Goal: Task Accomplishment & Management: Use online tool/utility

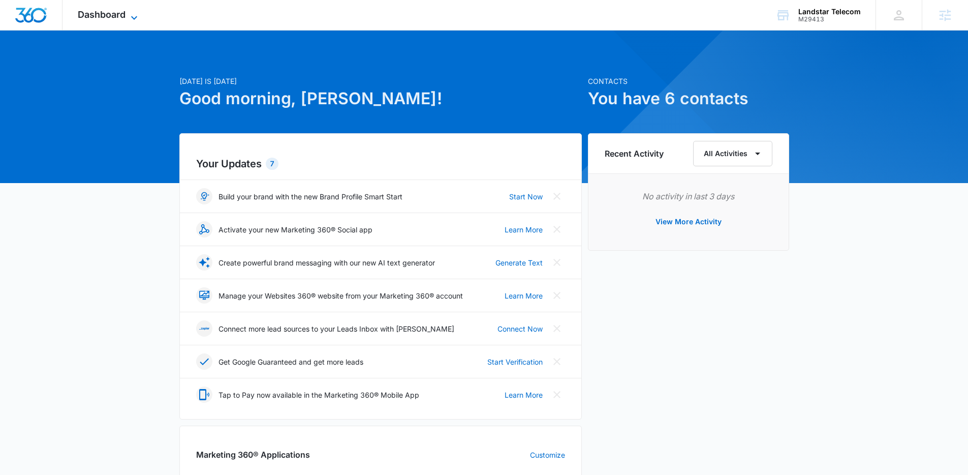
click at [118, 13] on span "Dashboard" at bounding box center [102, 14] width 48 height 11
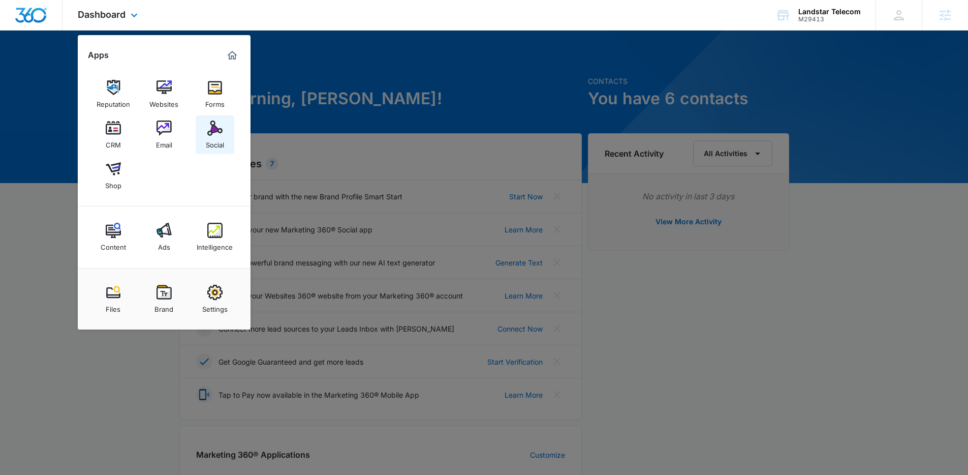
click at [214, 134] on img at bounding box center [214, 127] width 15 height 15
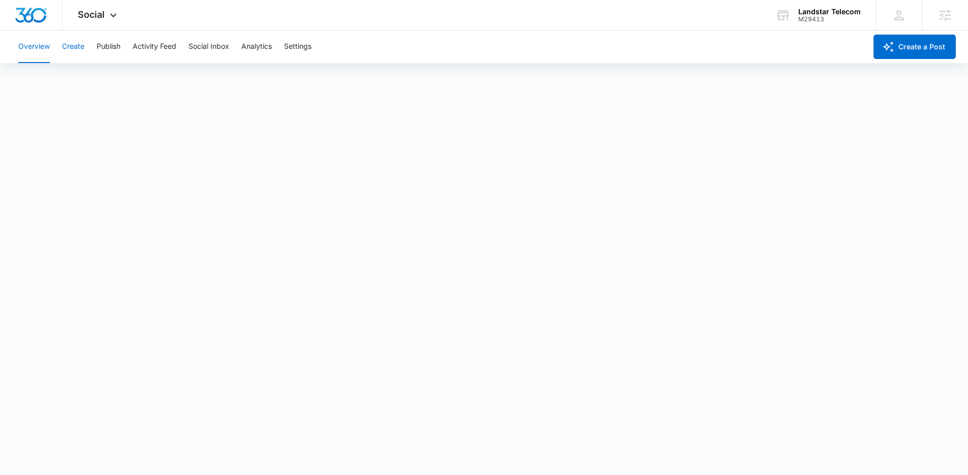
click at [73, 46] on button "Create" at bounding box center [73, 46] width 22 height 33
click at [109, 77] on button "Approvals" at bounding box center [99, 78] width 34 height 28
click at [30, 17] on img "Dashboard" at bounding box center [31, 15] width 33 height 15
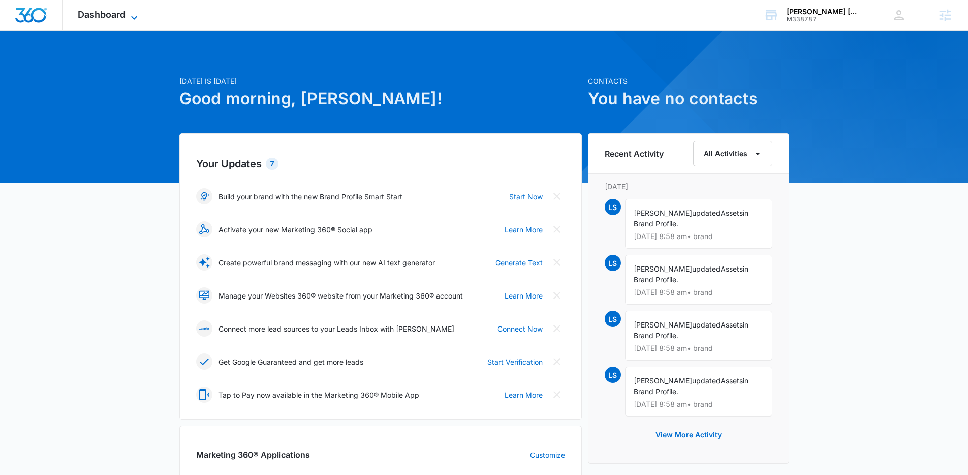
click at [130, 9] on div "Dashboard Apps Reputation Websites Forms CRM Email Social Content Ads Intellige…" at bounding box center [109, 15] width 93 height 30
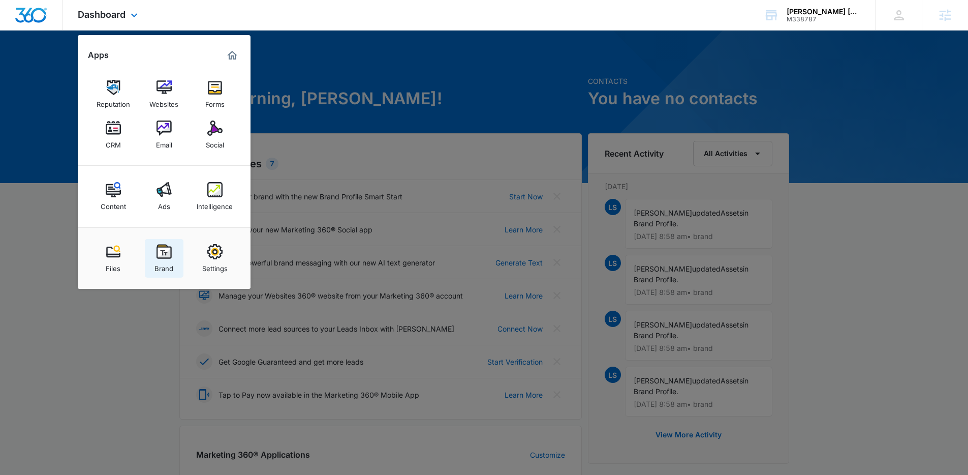
click at [169, 260] on div "Brand" at bounding box center [164, 265] width 19 height 13
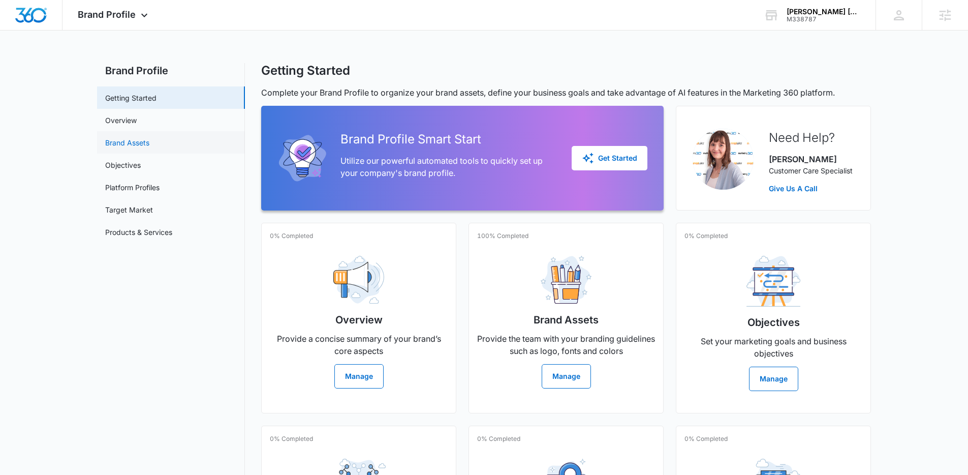
click at [136, 147] on link "Brand Assets" at bounding box center [127, 142] width 44 height 11
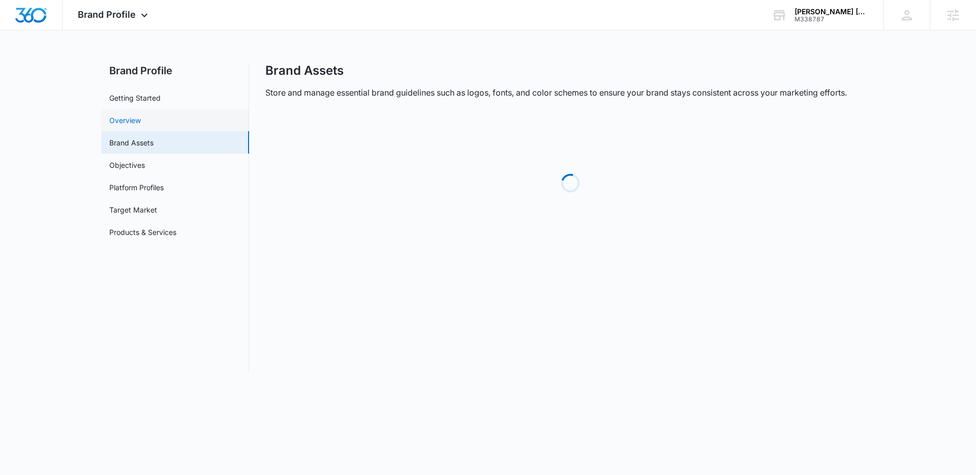
click at [141, 126] on link "Overview" at bounding box center [125, 120] width 32 height 11
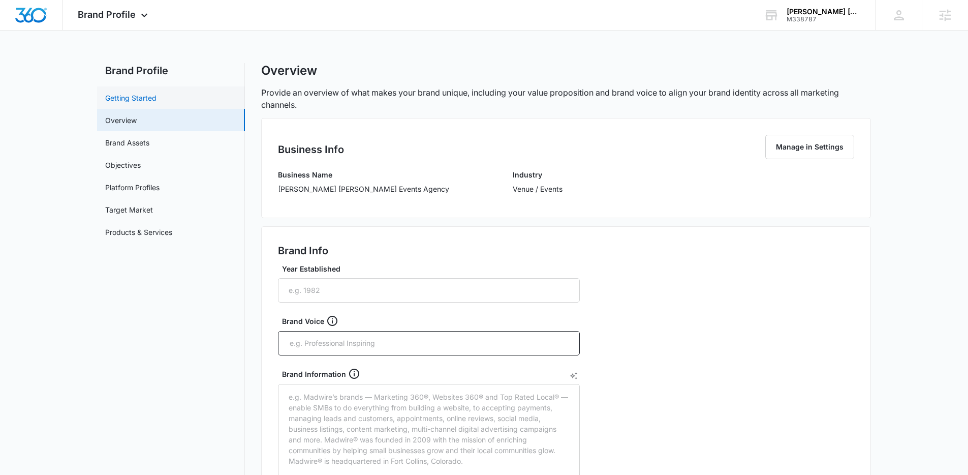
click at [139, 103] on link "Getting Started" at bounding box center [130, 97] width 51 height 11
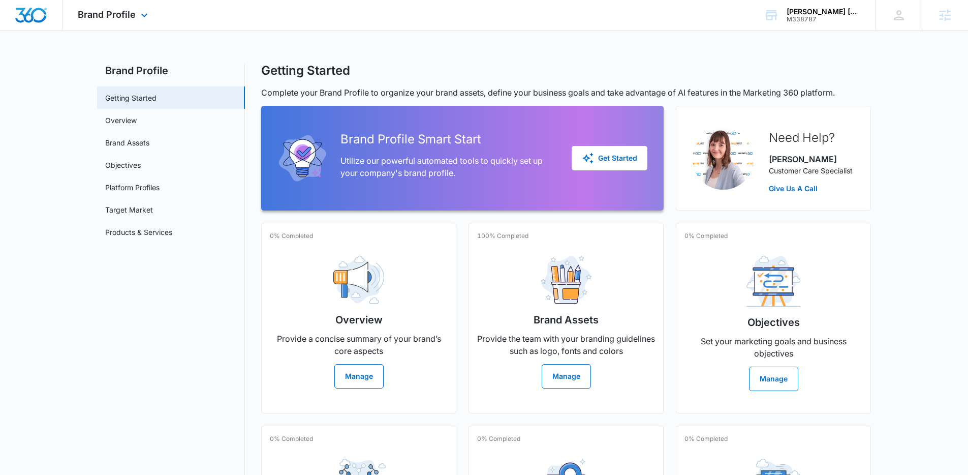
click at [50, 14] on div at bounding box center [31, 15] width 63 height 30
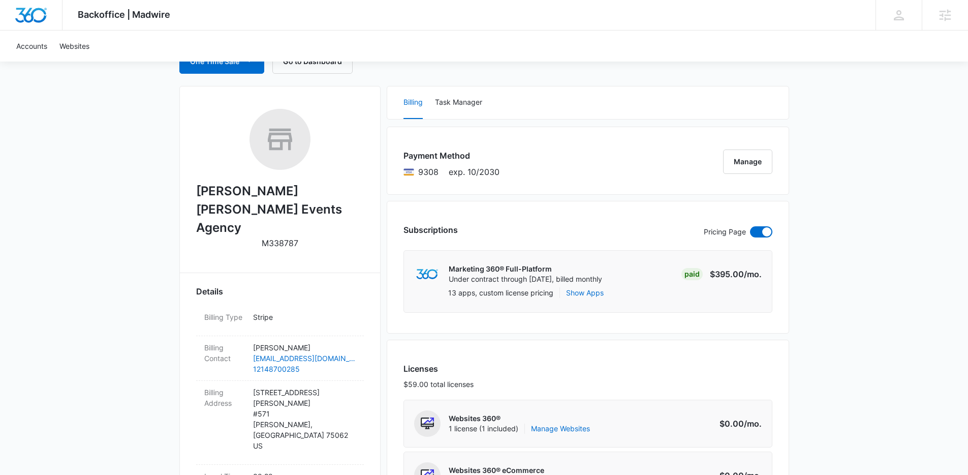
scroll to position [160, 0]
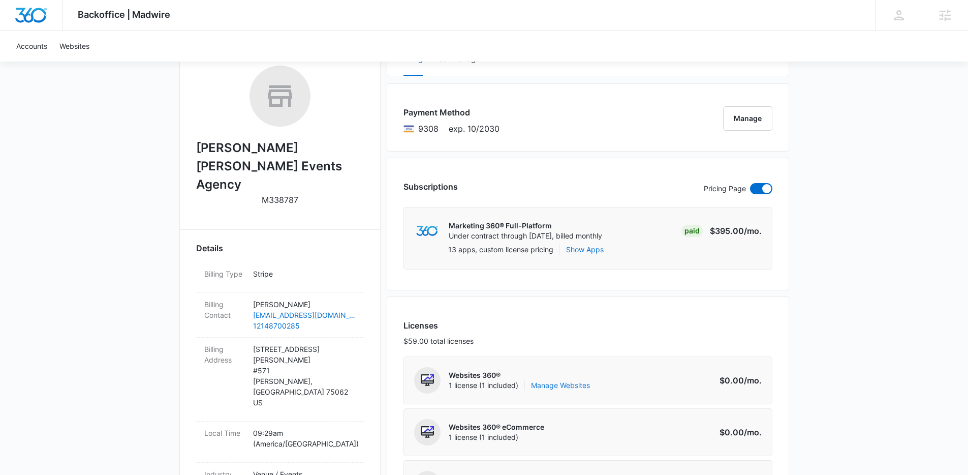
click at [570, 383] on link "Manage Websites" at bounding box center [560, 385] width 59 height 10
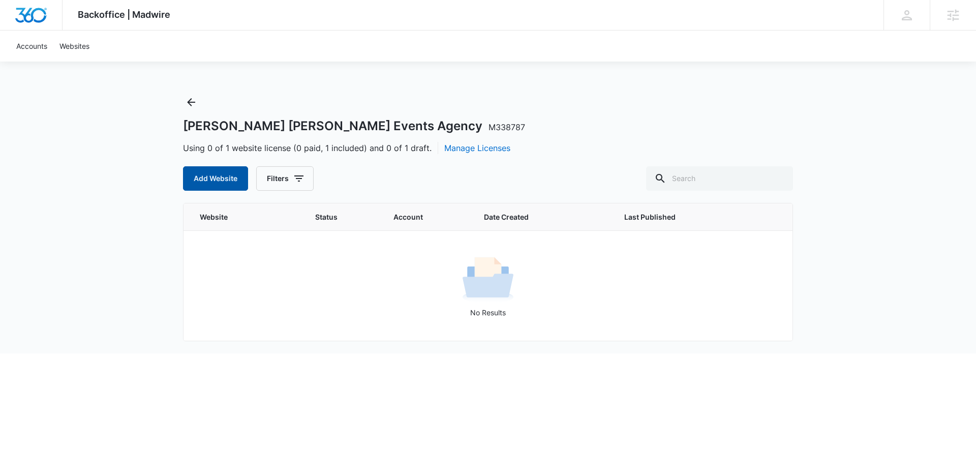
click at [212, 185] on button "Add Website" at bounding box center [215, 178] width 65 height 24
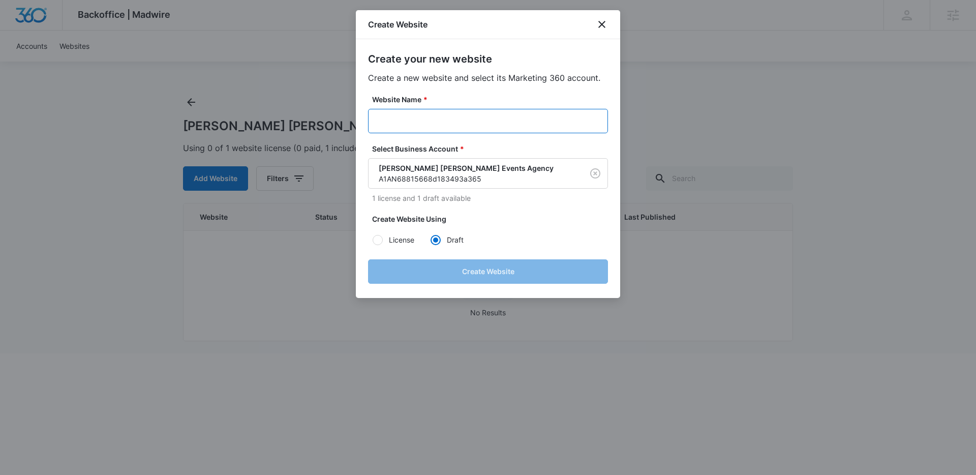
click at [406, 122] on input "Website Name *" at bounding box center [488, 121] width 240 height 24
paste input "M338787 Pearlman Bouvier Rodriguez Events Agency"
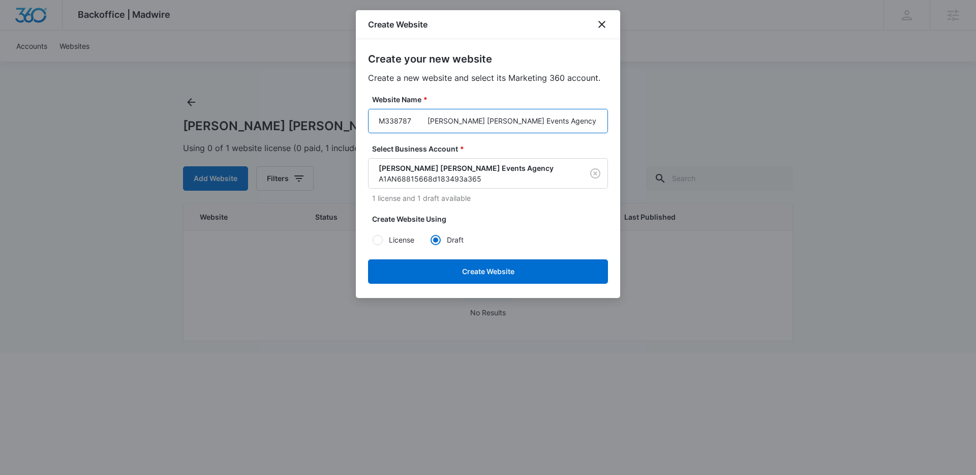
click at [426, 119] on input "M338787 Pearlman Bouvier Rodriguez Events Agency" at bounding box center [488, 121] width 240 height 24
type input "M338787 - Pearlman Bouvier Rodriguez Events Agency"
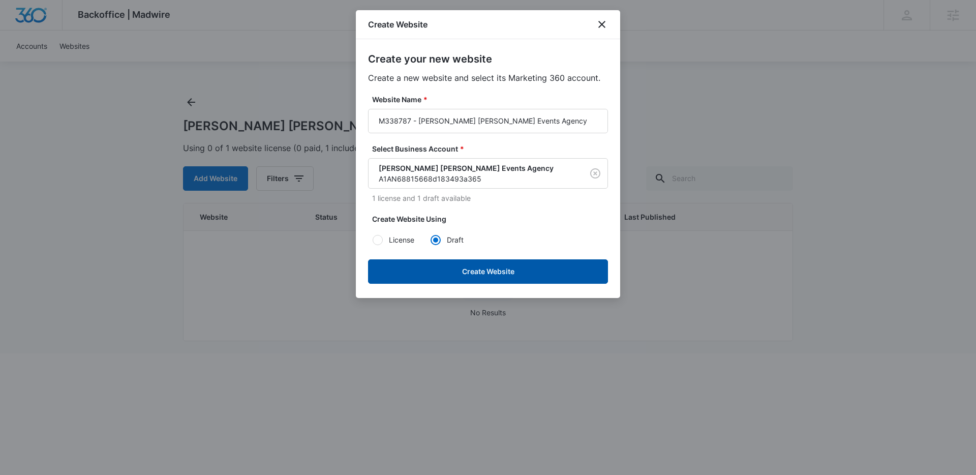
click at [492, 272] on button "Create Website" at bounding box center [488, 271] width 240 height 24
